Goal: Obtain resource: Obtain resource

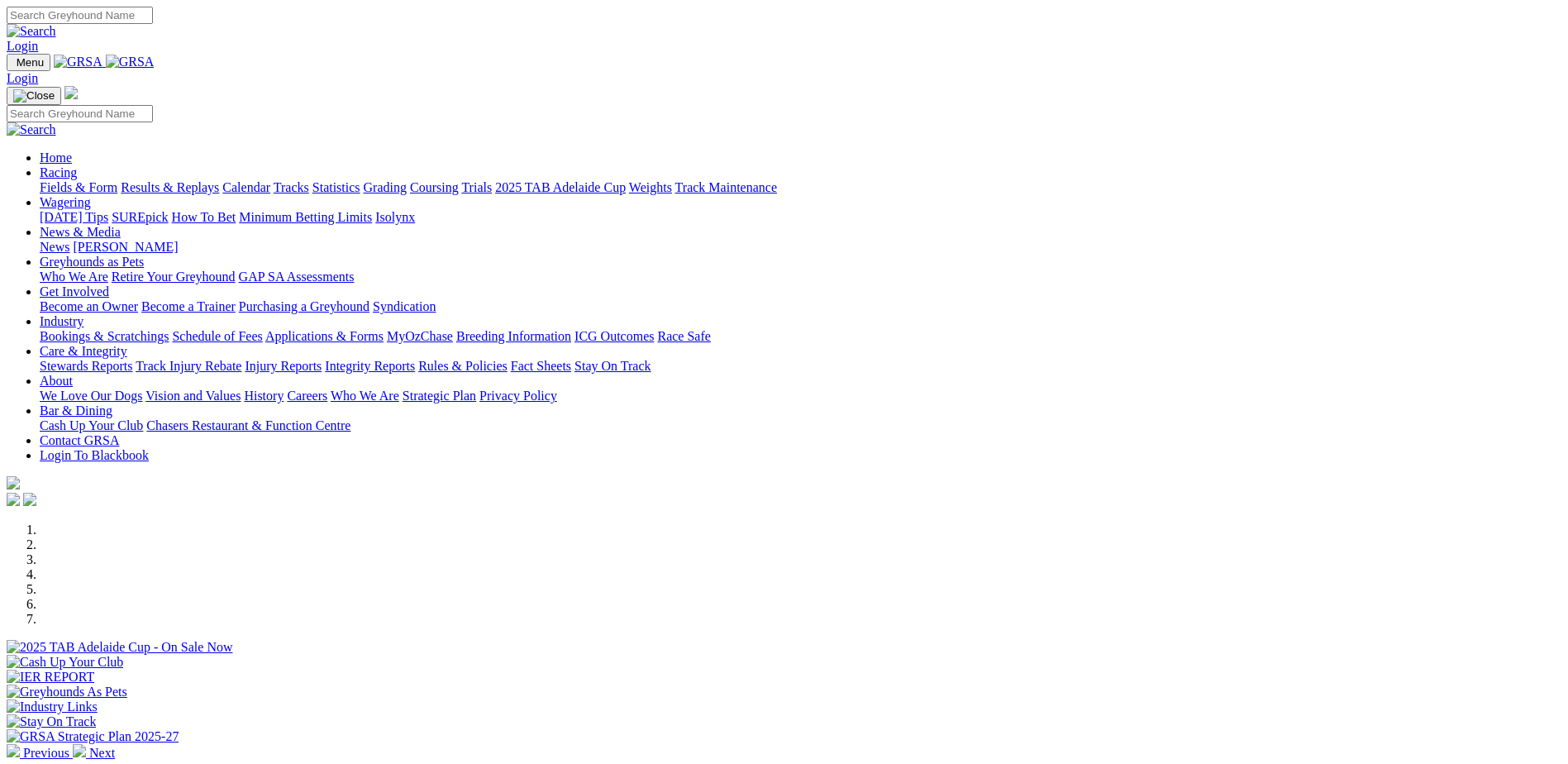
scroll to position [248, 0]
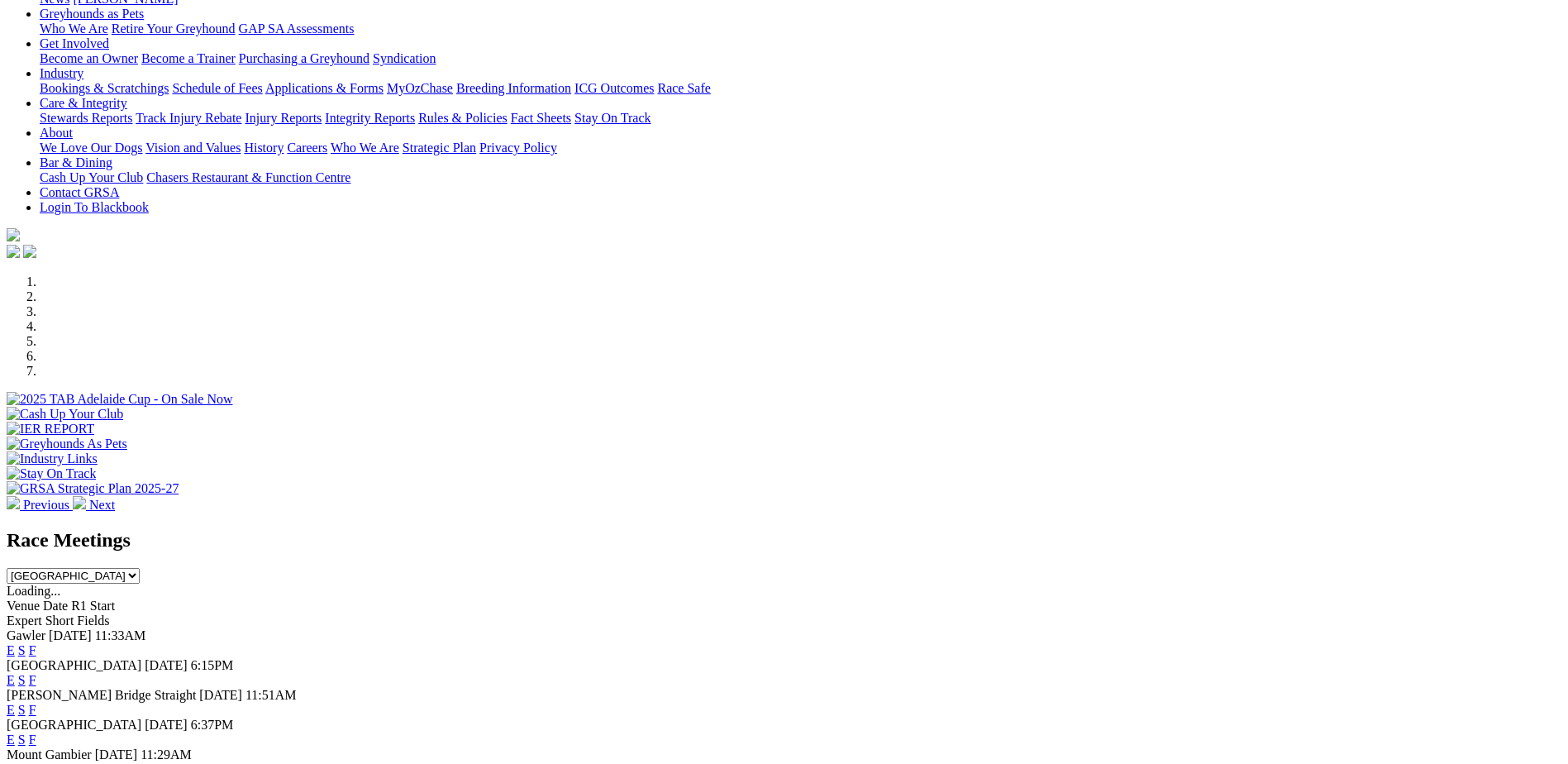
click at [15, 643] on link "E" at bounding box center [11, 650] width 8 height 14
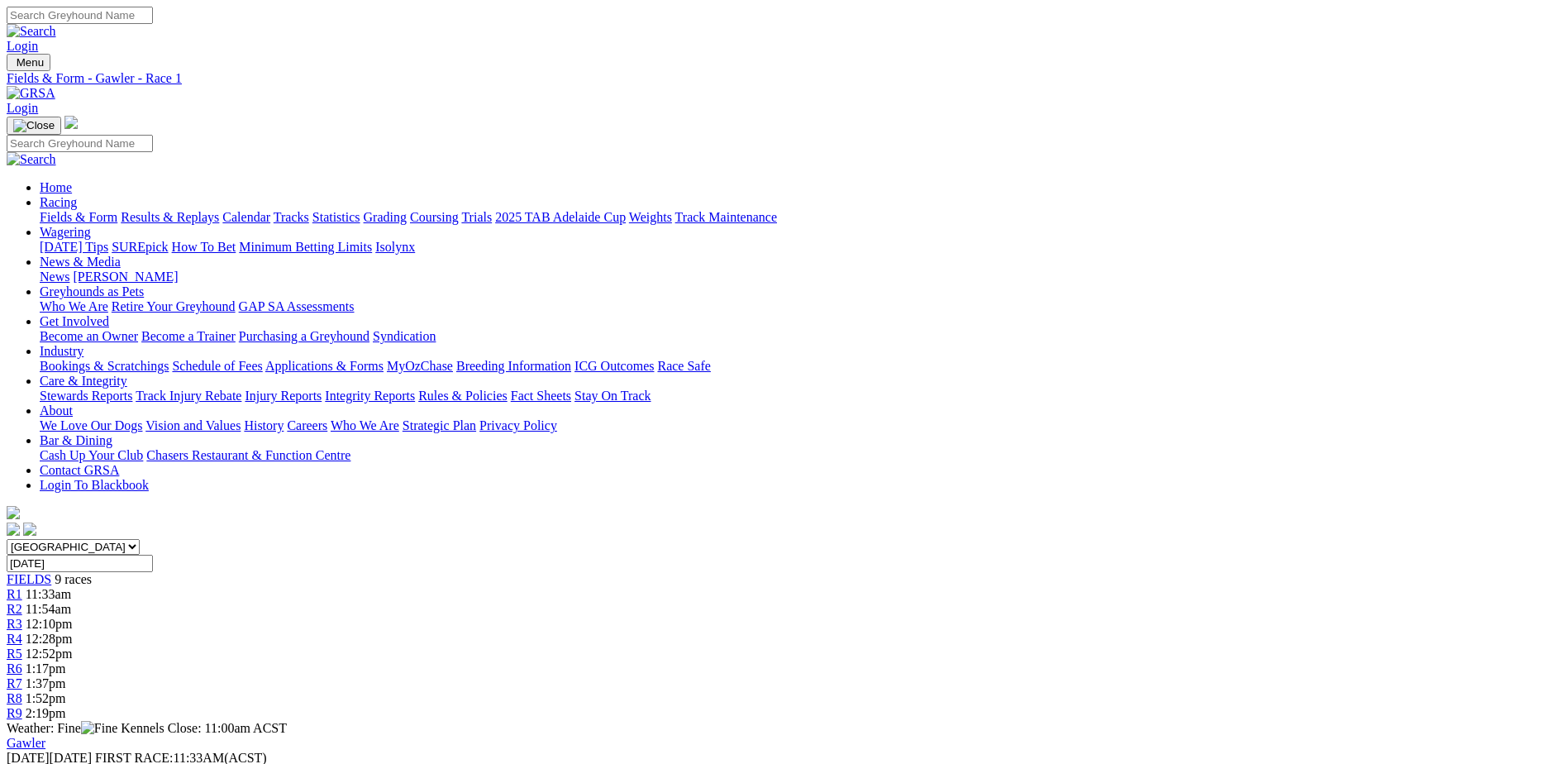
click at [118, 210] on link "Fields & Form" at bounding box center [77, 217] width 77 height 14
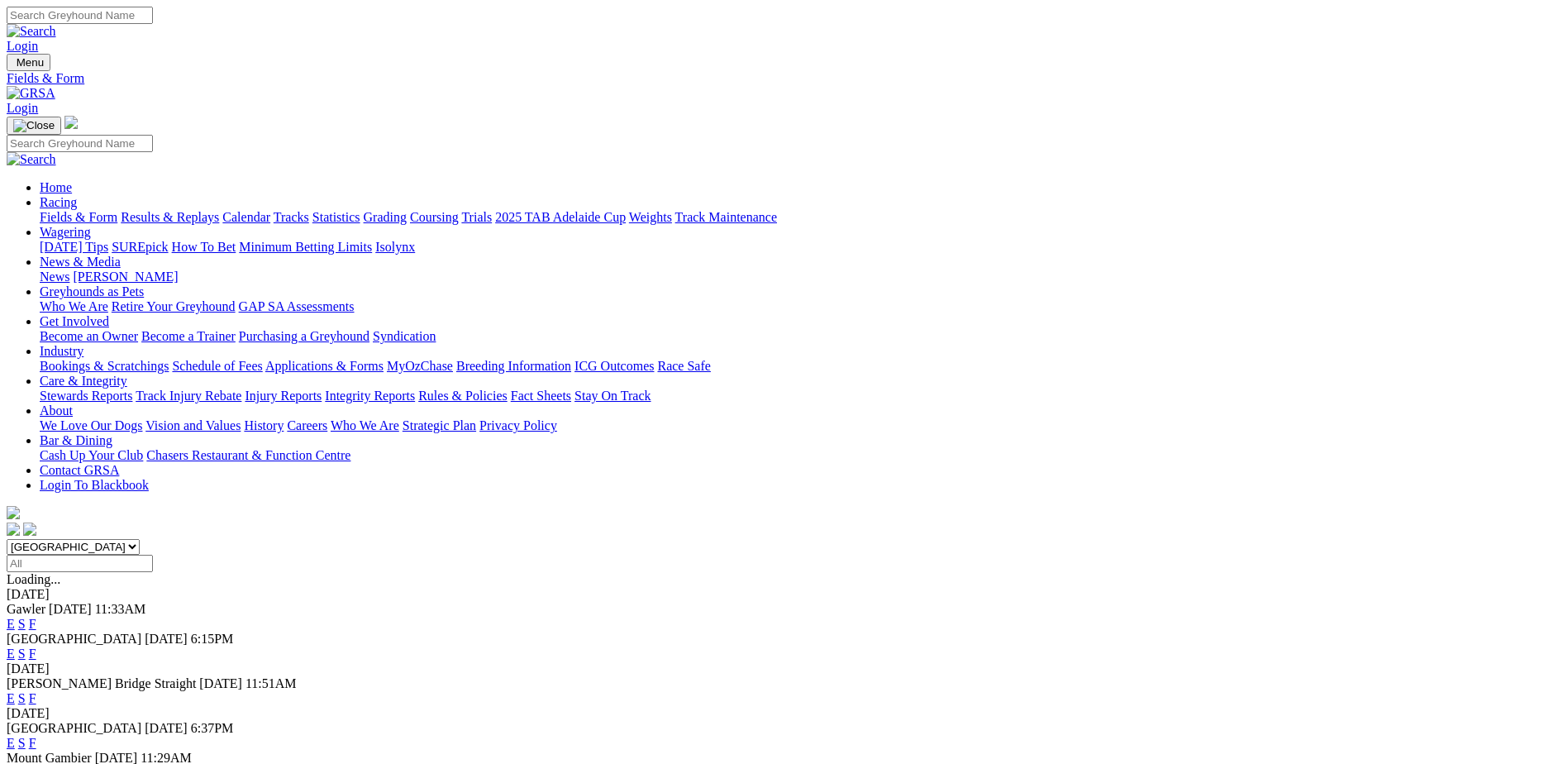
click at [36, 617] on link "F" at bounding box center [33, 624] width 8 height 14
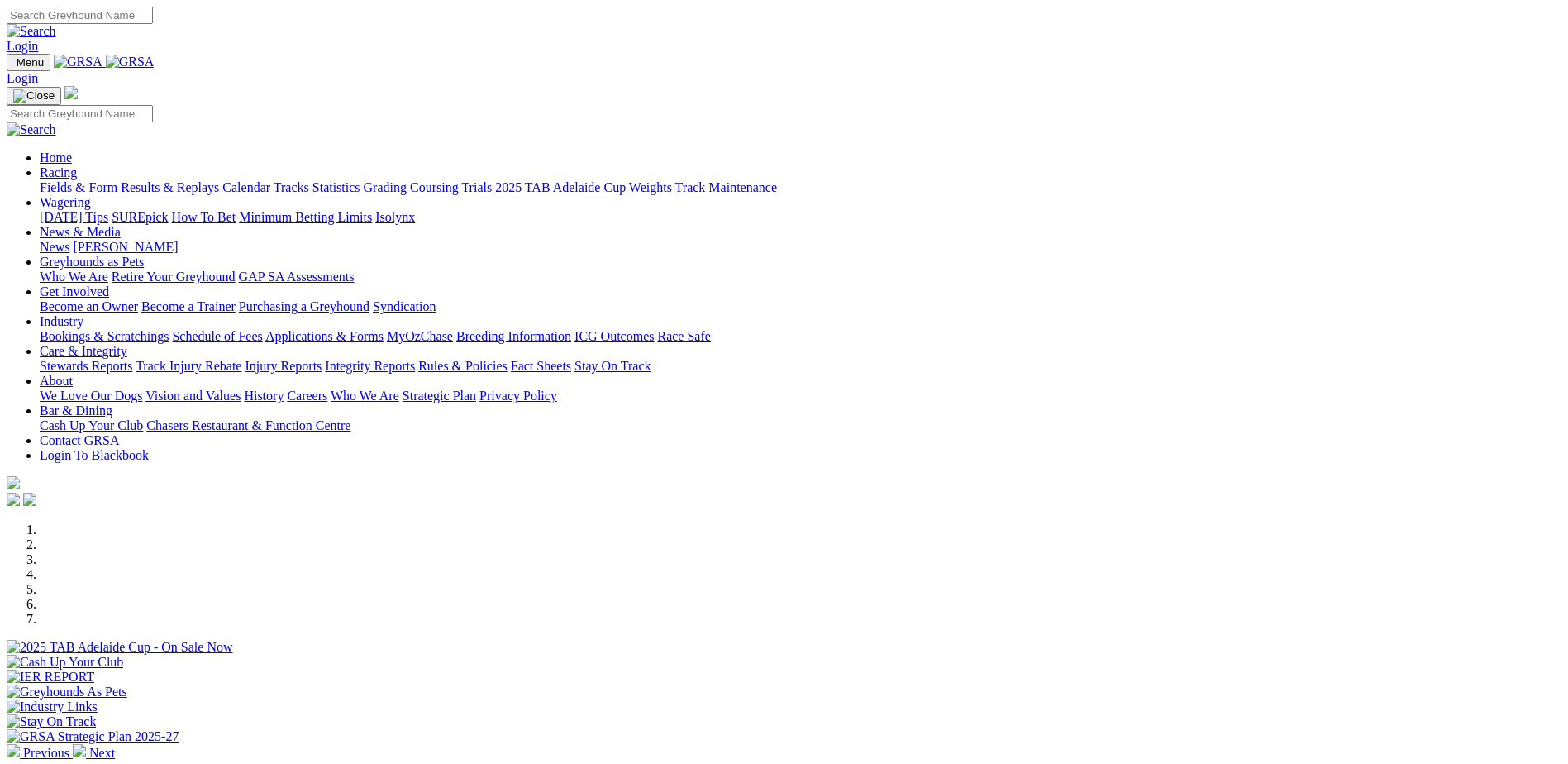
scroll to position [414, 0]
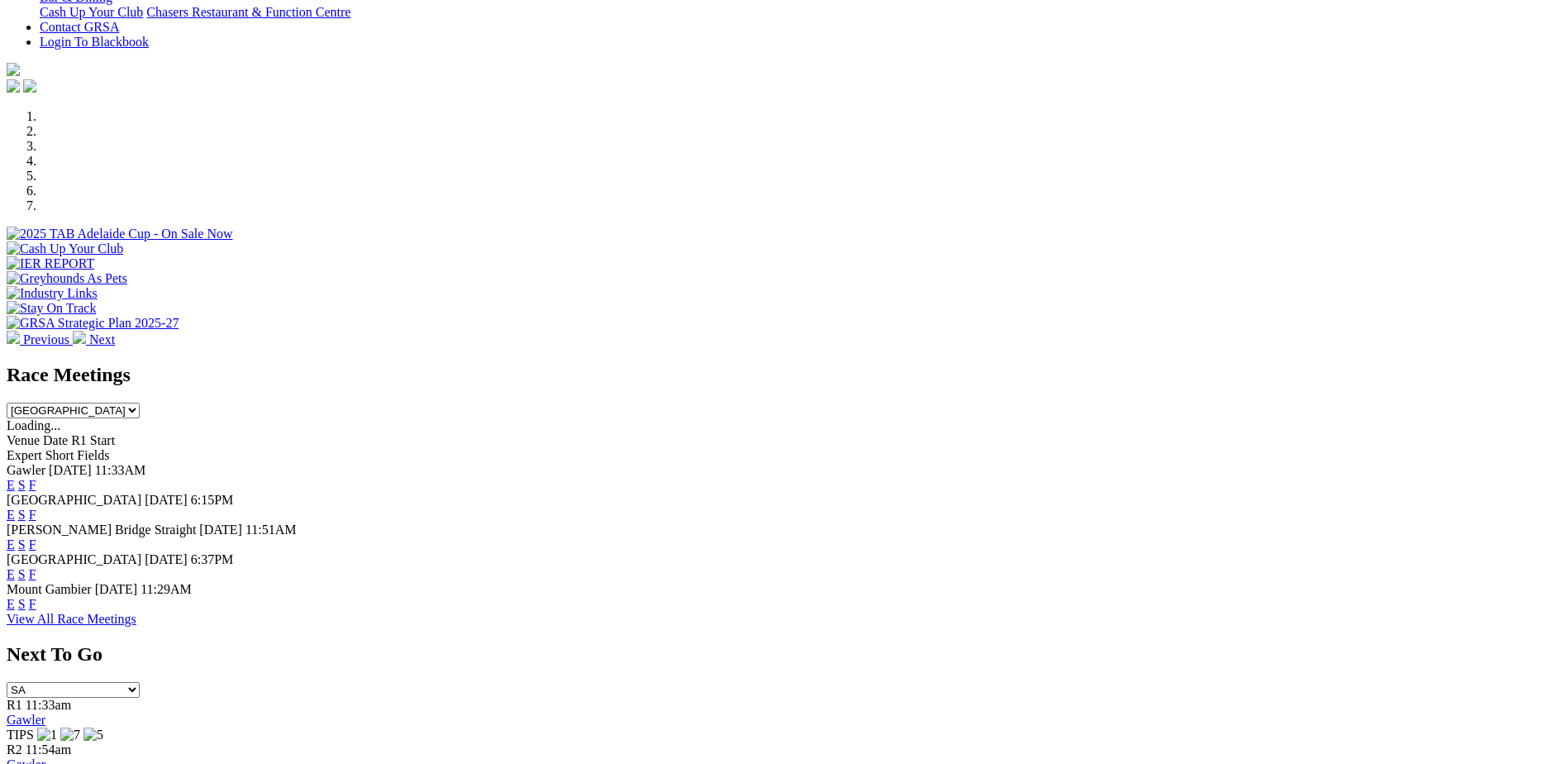
click at [15, 537] on link "E" at bounding box center [11, 544] width 8 height 14
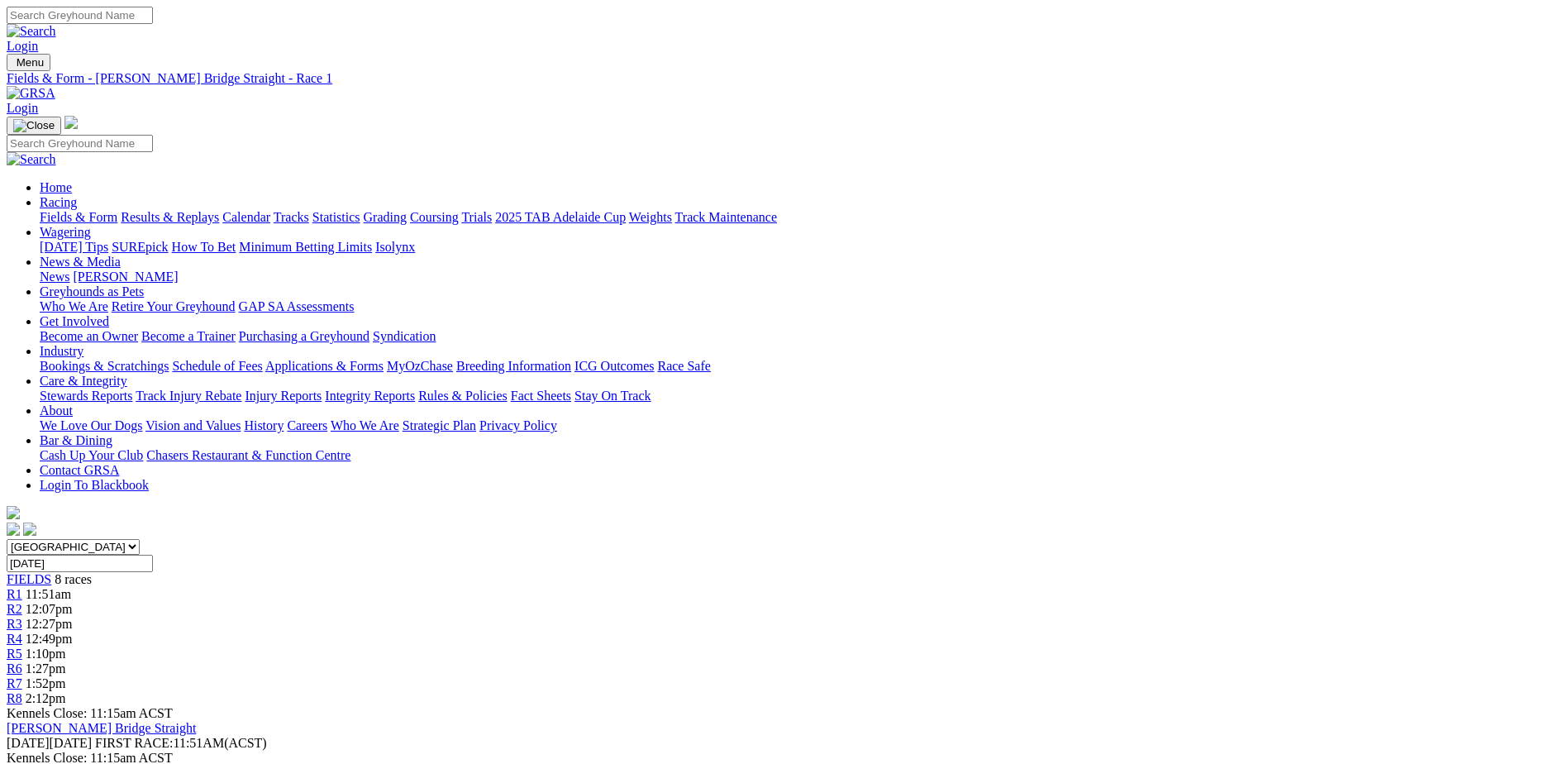
click at [373, 54] on div "Menu Fields & Form - Murray Bridge Straight - Race 1 Login Home Racing Fields &…" at bounding box center [784, 296] width 1555 height 485
click at [55, 86] on img at bounding box center [31, 93] width 49 height 15
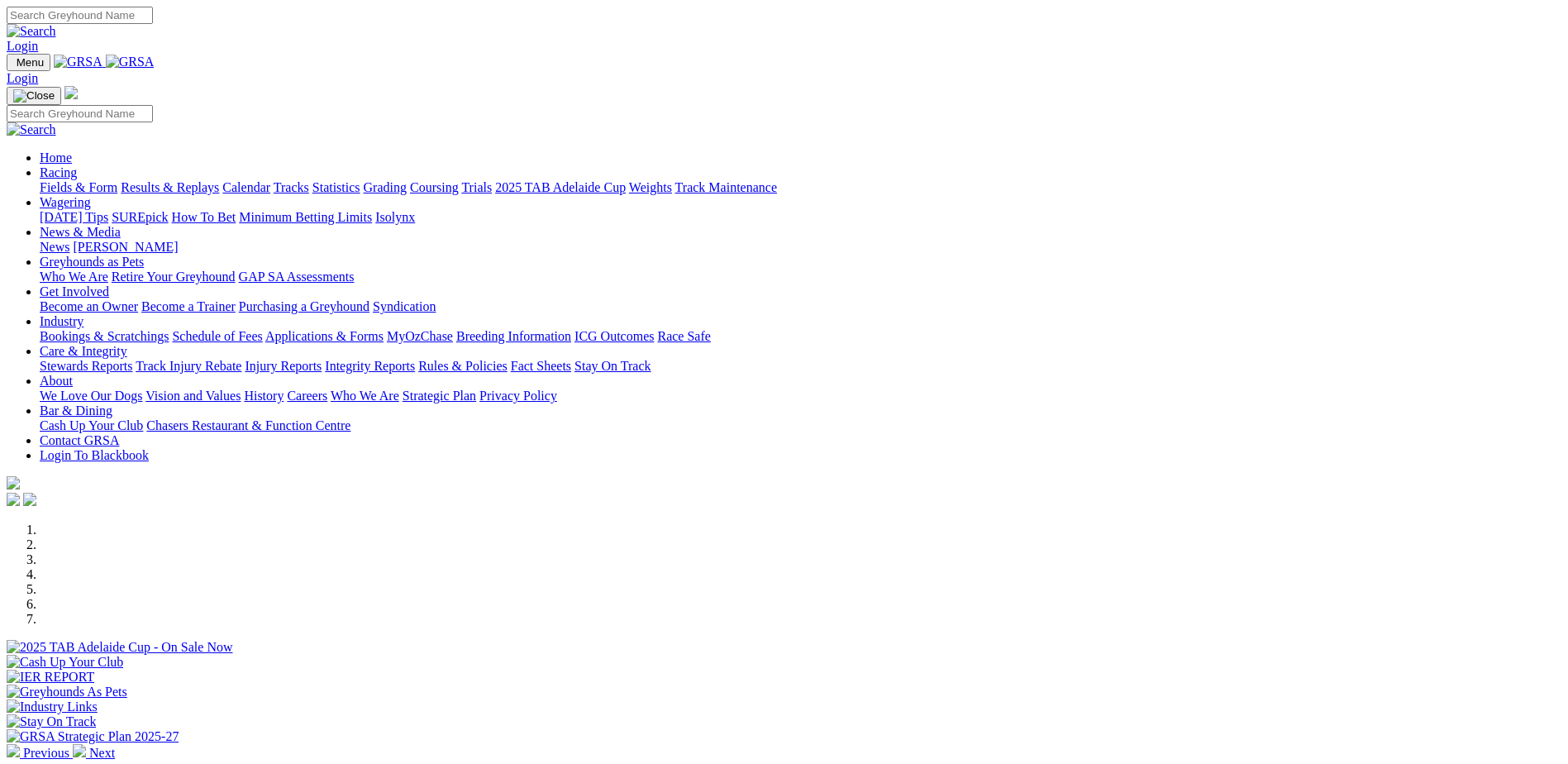
scroll to position [414, 0]
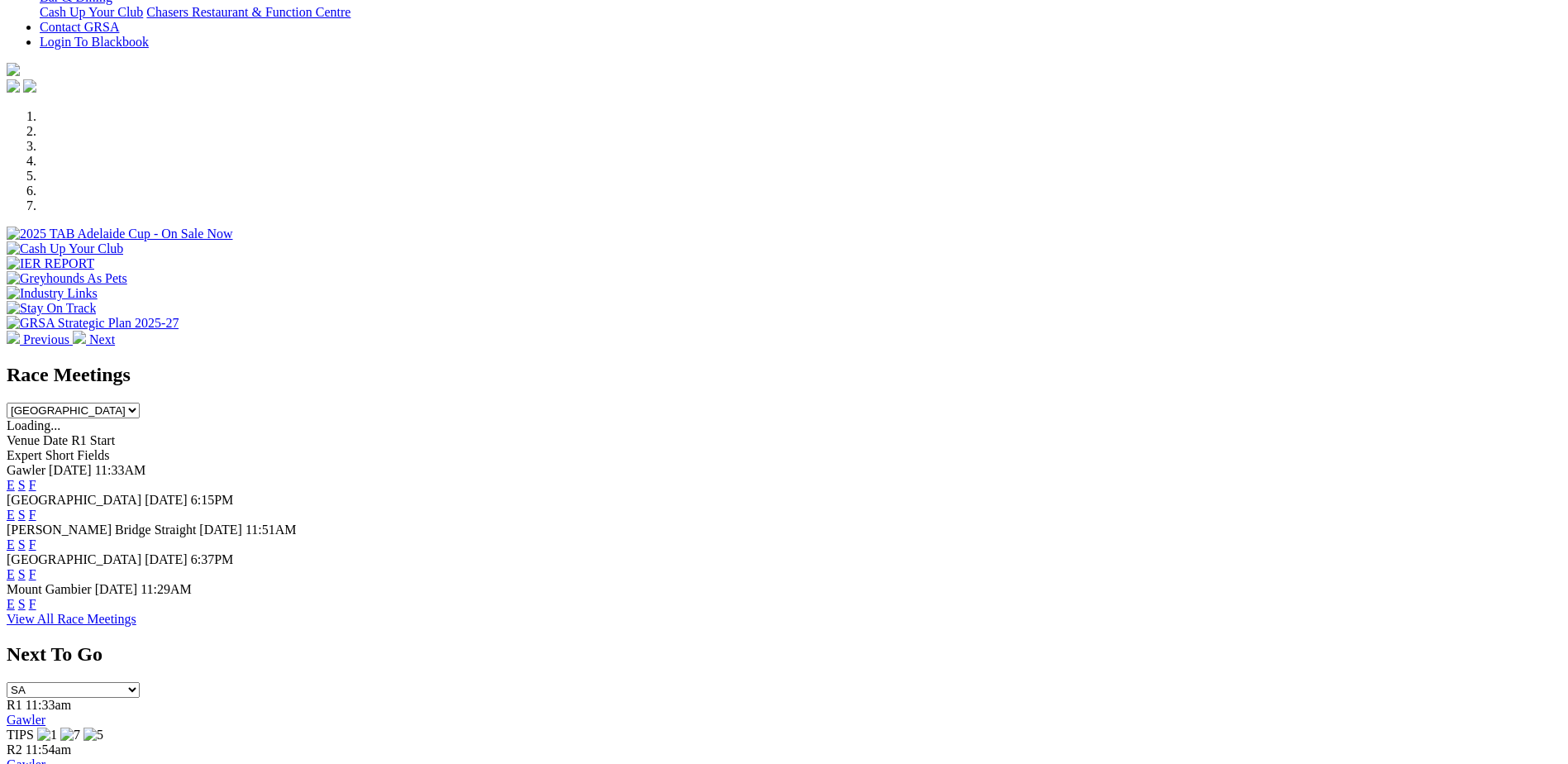
click at [15, 537] on link "E" at bounding box center [11, 544] width 8 height 14
